Goal: Download file/media

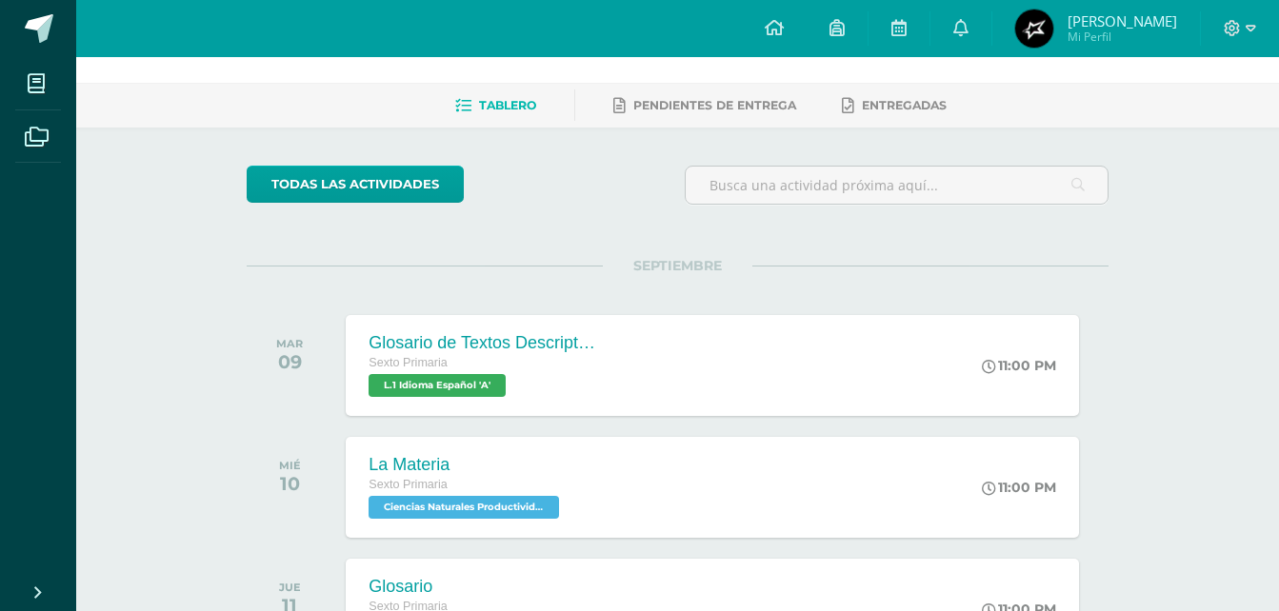
scroll to position [66, 0]
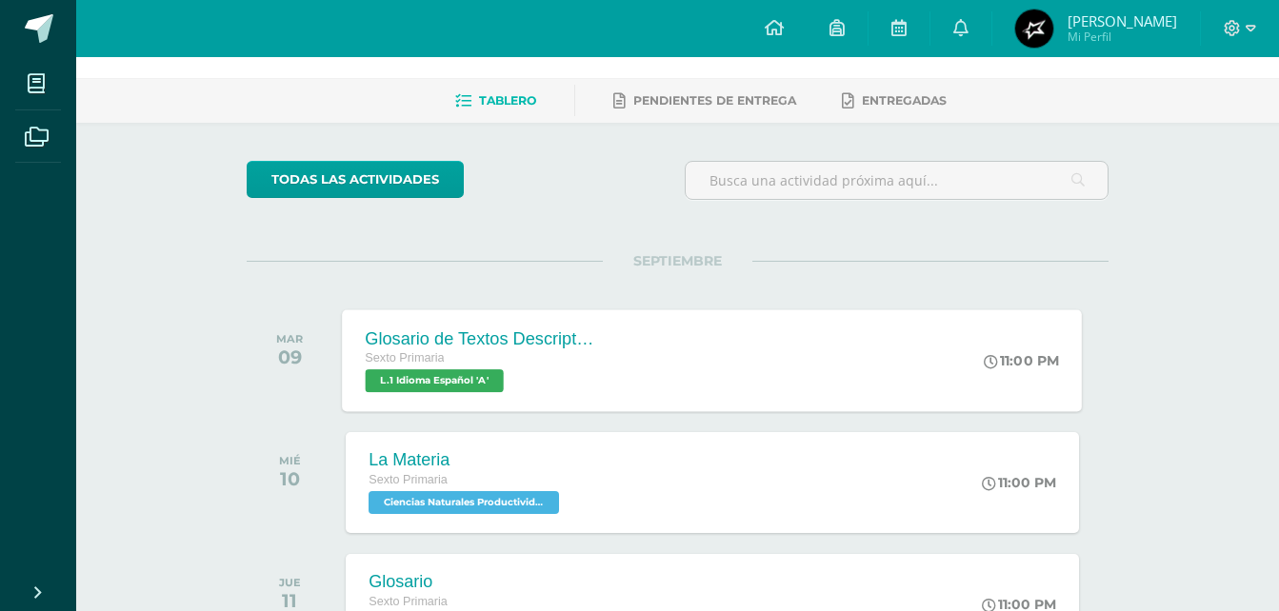
click at [617, 374] on div "Glosario de Textos Descriptivos y Verbos Echar y Aplicar Sexto Primaria L.1 Idi…" at bounding box center [481, 360] width 277 height 102
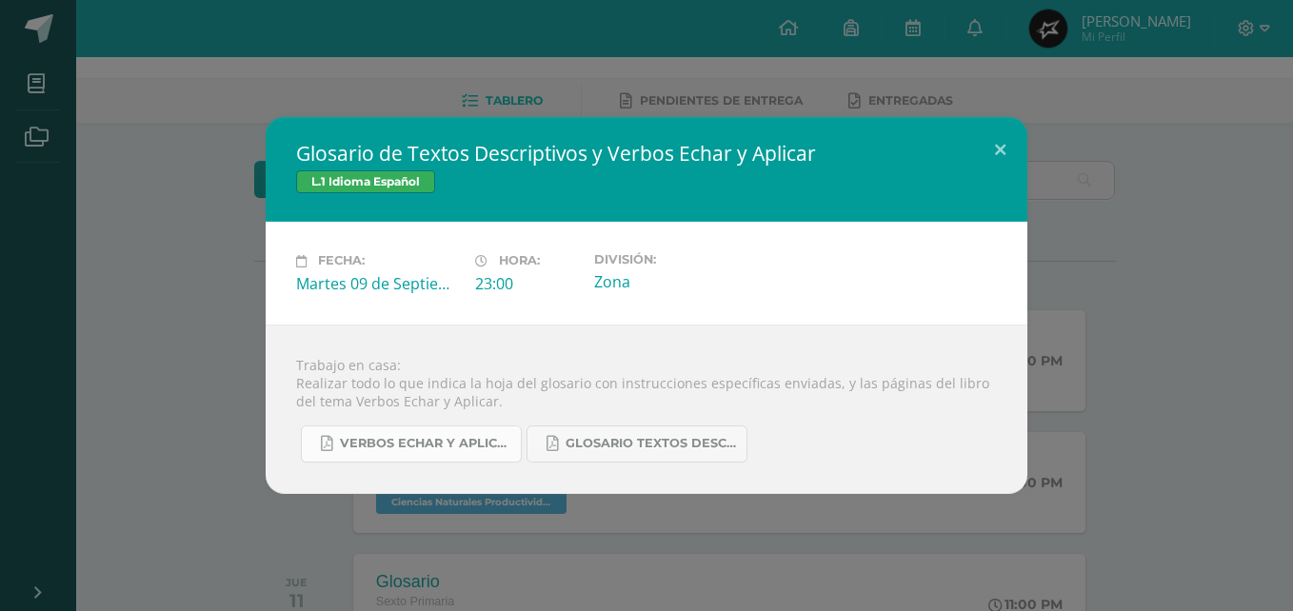
click at [430, 451] on span "Verbos echar y Aplicar.pdf" at bounding box center [425, 443] width 171 height 15
click at [704, 450] on span "Glosario Textos Descriptivos.pdf" at bounding box center [651, 443] width 171 height 15
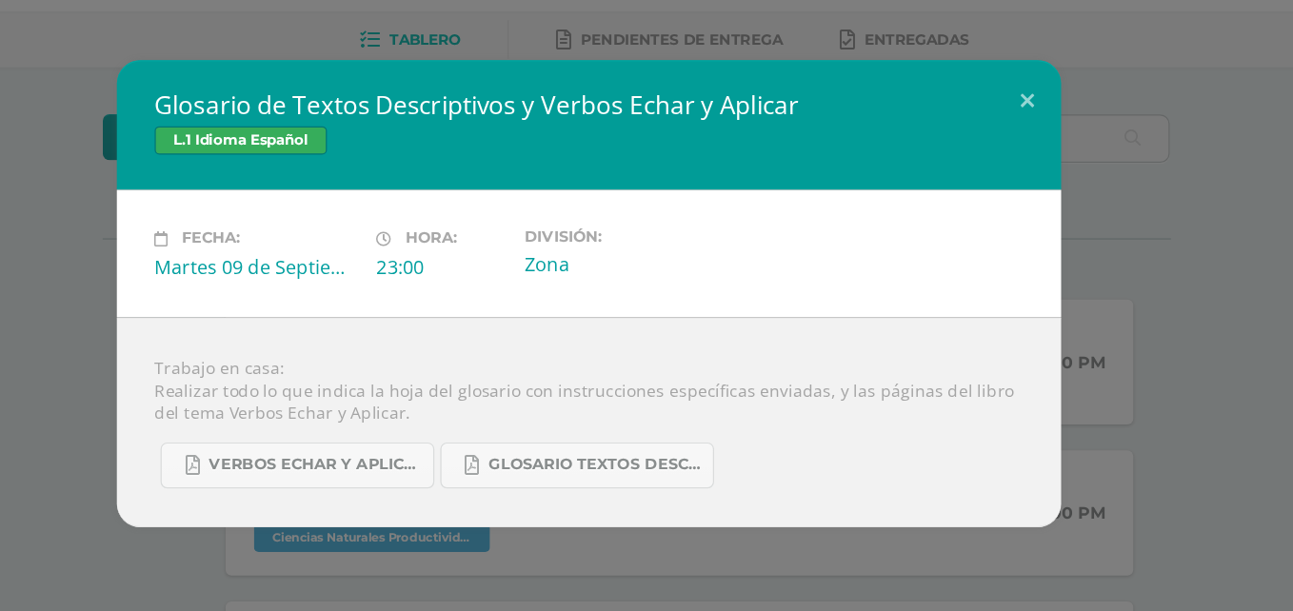
click at [885, 176] on div "L.1 Idioma Español" at bounding box center [646, 184] width 701 height 28
click at [1000, 144] on button at bounding box center [1000, 149] width 54 height 65
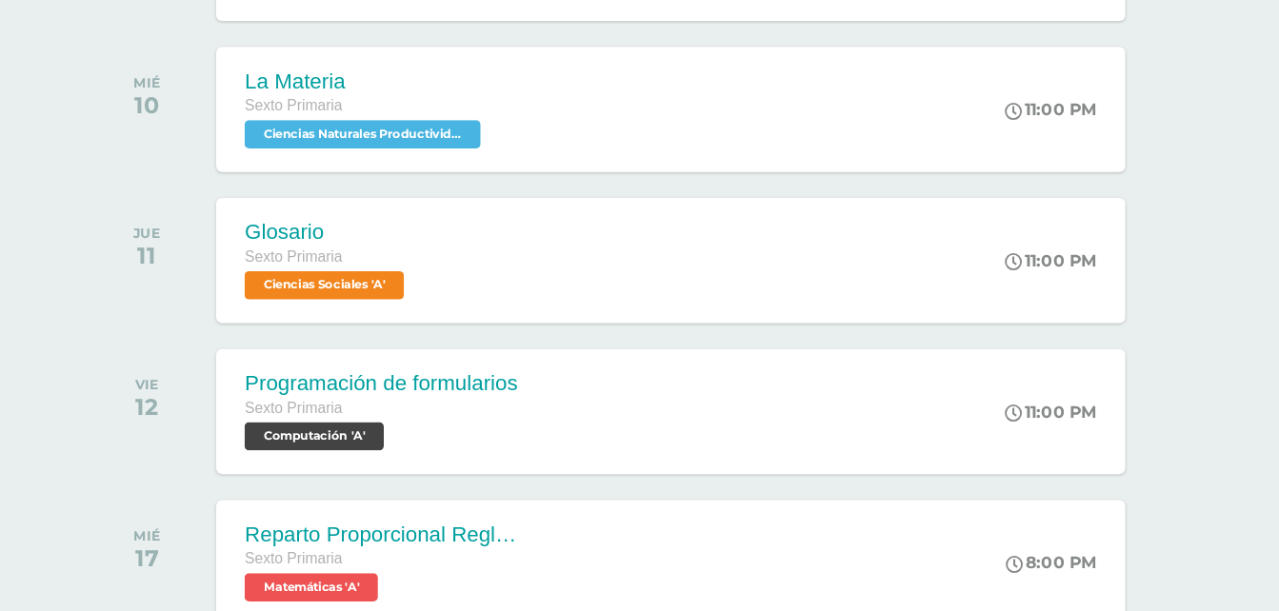
scroll to position [344, 0]
click at [712, 204] on div "La Materia Sexto Primaria Ciencias Naturales Productividad y Desarrollo 'A' 11:…" at bounding box center [713, 204] width 740 height 102
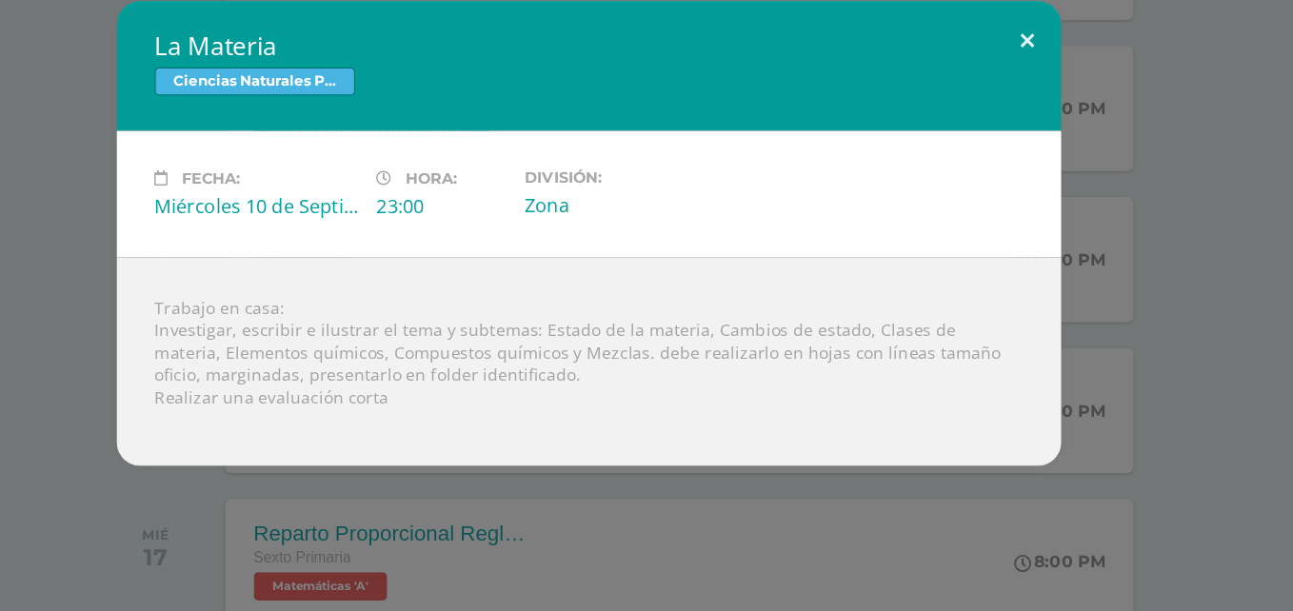
click at [984, 147] on button at bounding box center [1000, 150] width 54 height 65
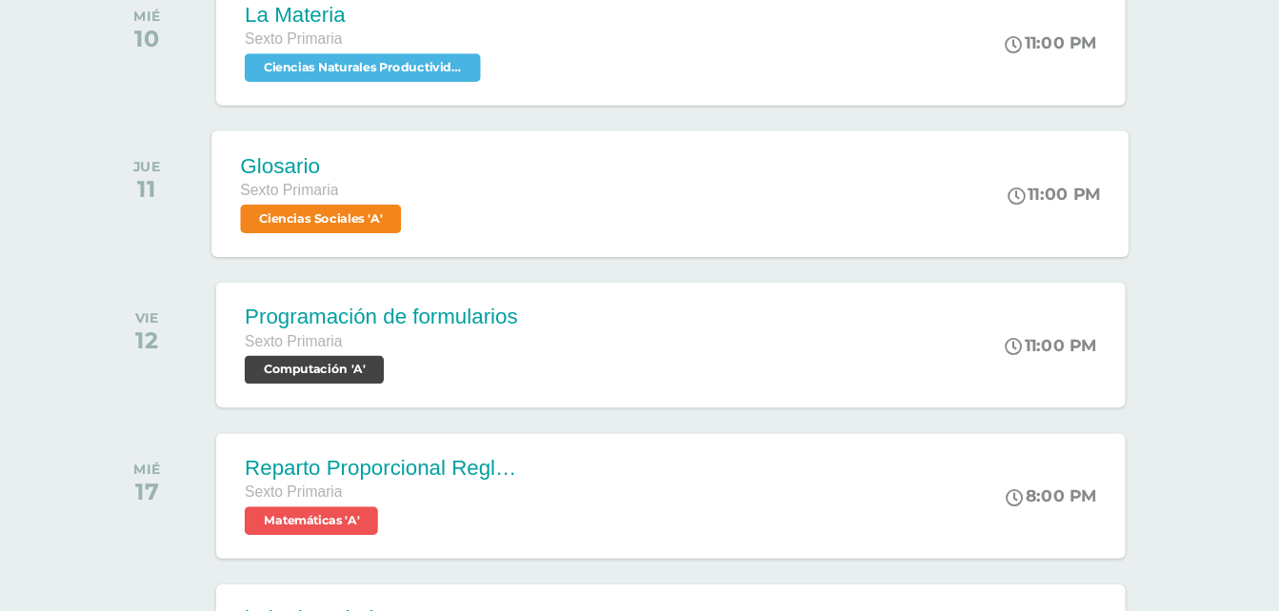
scroll to position [399, 0]
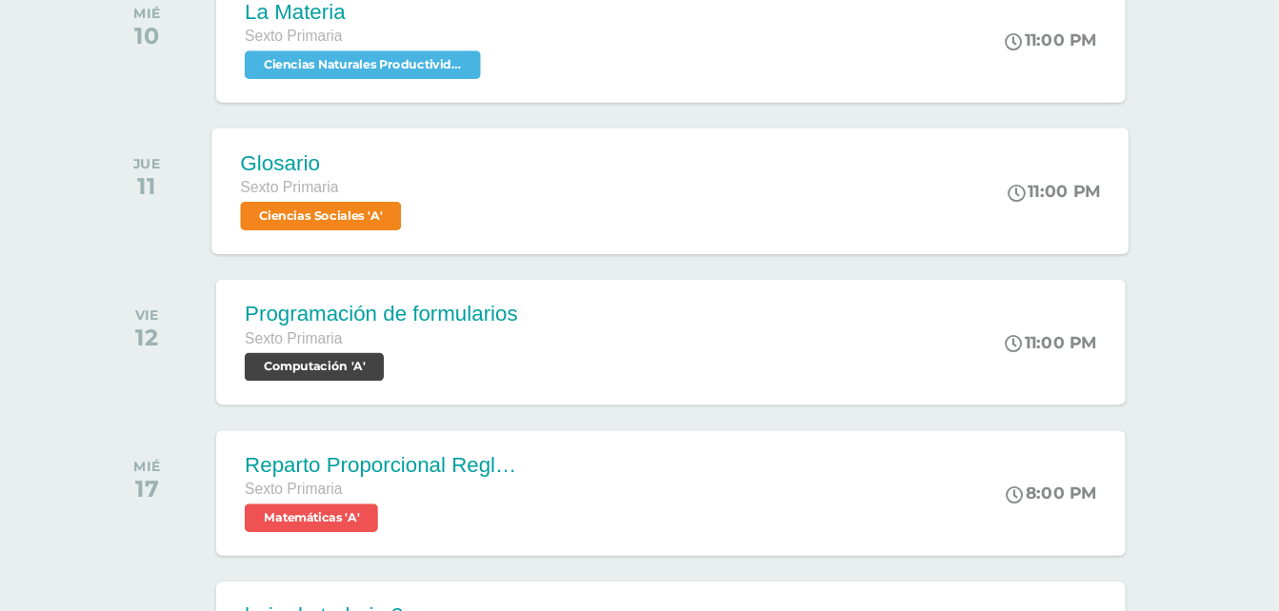
click at [706, 302] on div "Glosario Sexto Primaria Ciencias Sociales 'A' 11:00 PM Glosario Ciencias Social…" at bounding box center [713, 271] width 740 height 102
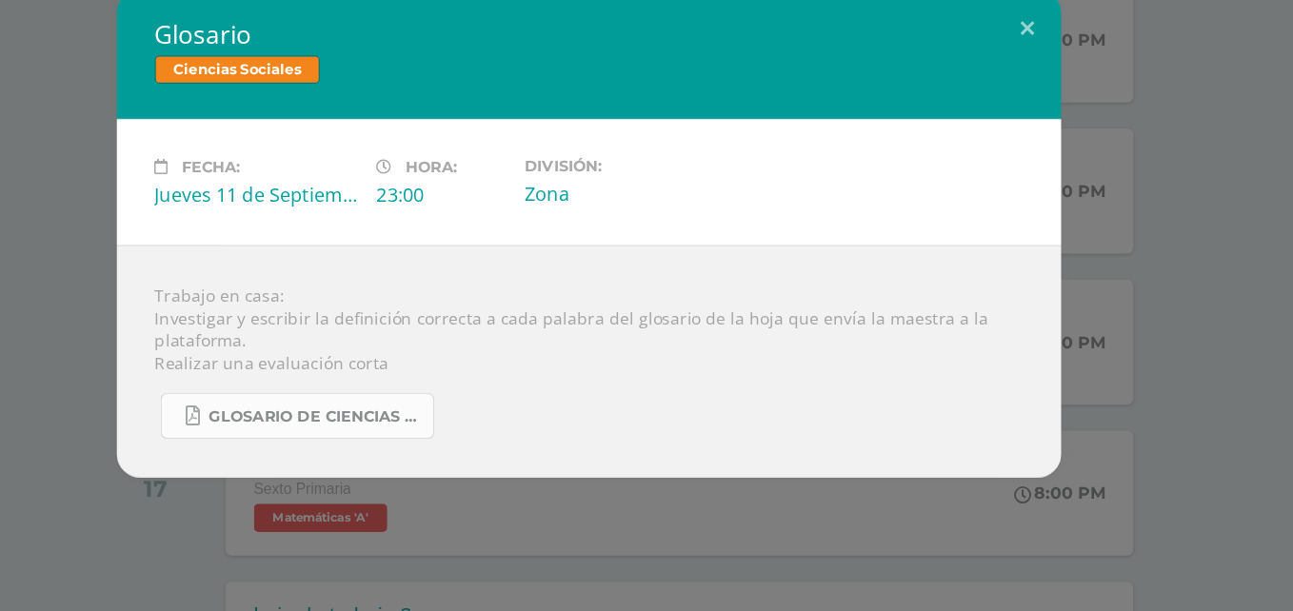
click at [471, 464] on link "Glosario de Ciencias Sociales.pdf" at bounding box center [411, 452] width 221 height 37
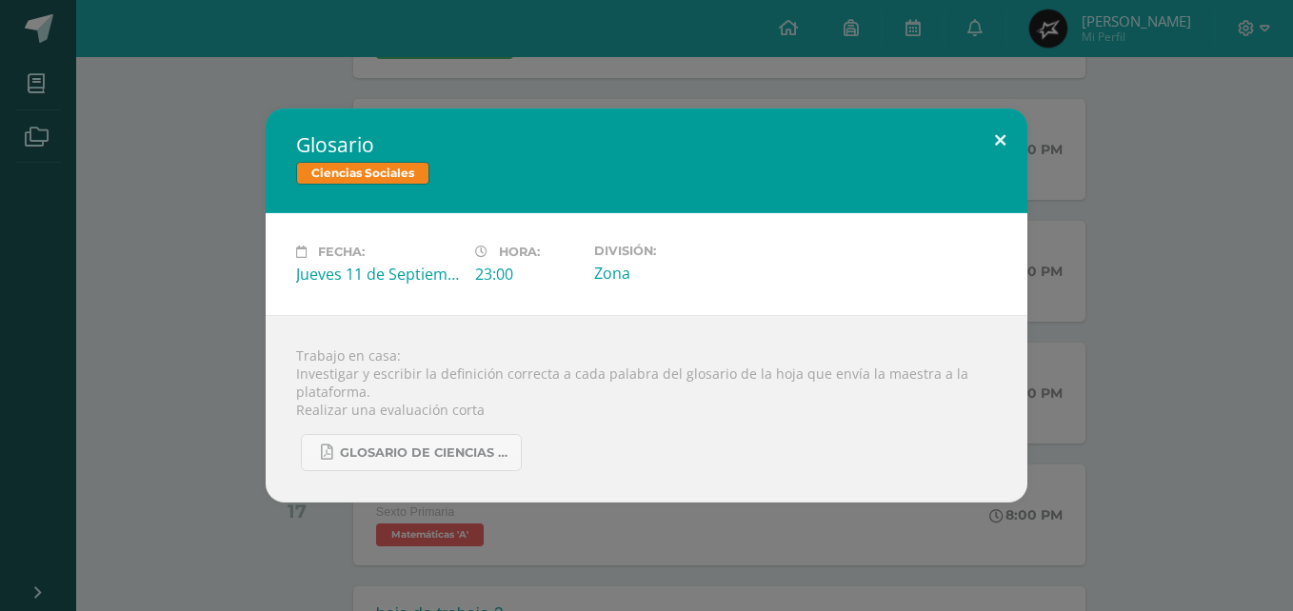
click at [1003, 136] on button at bounding box center [1000, 141] width 54 height 65
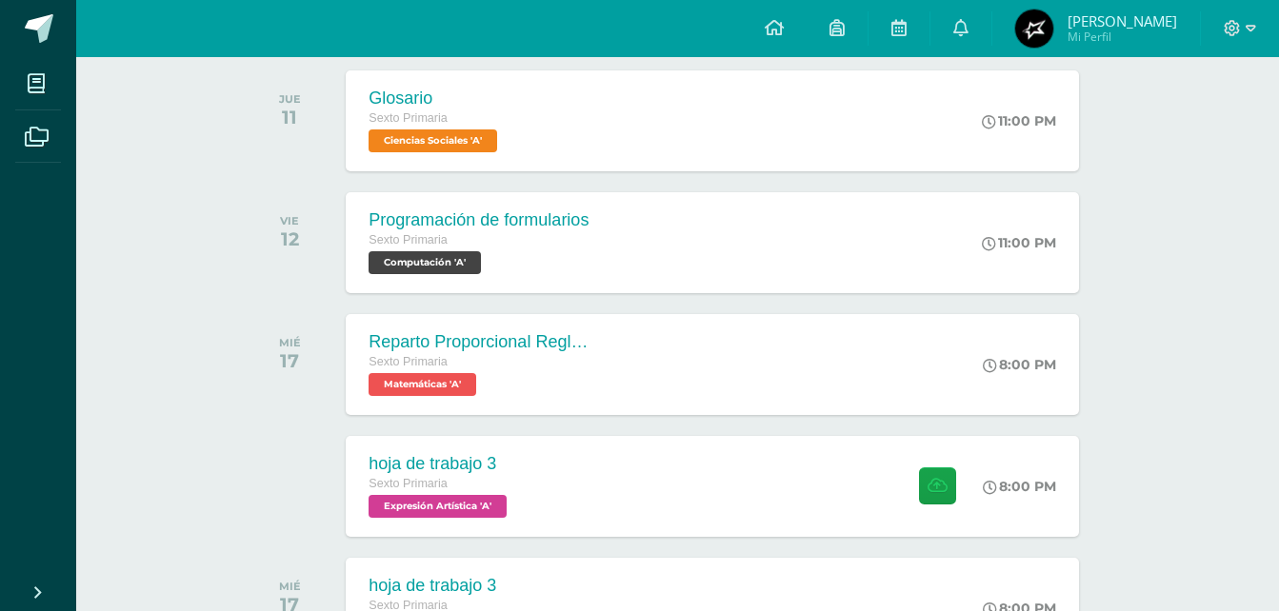
scroll to position [551, 0]
